Goal: Register for event/course

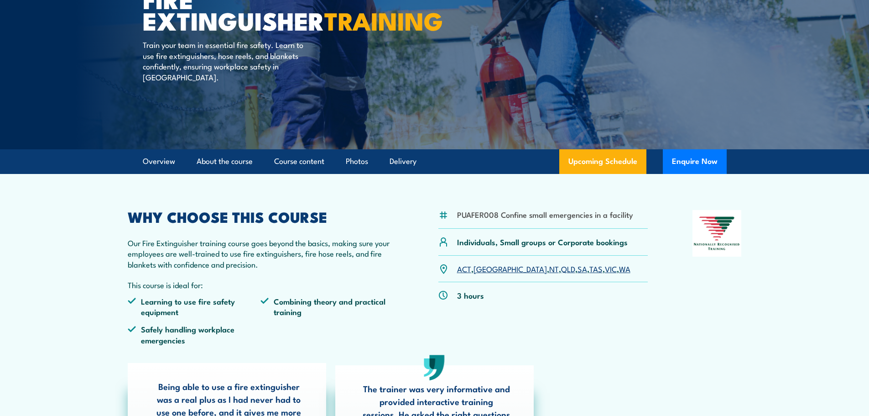
scroll to position [182, 0]
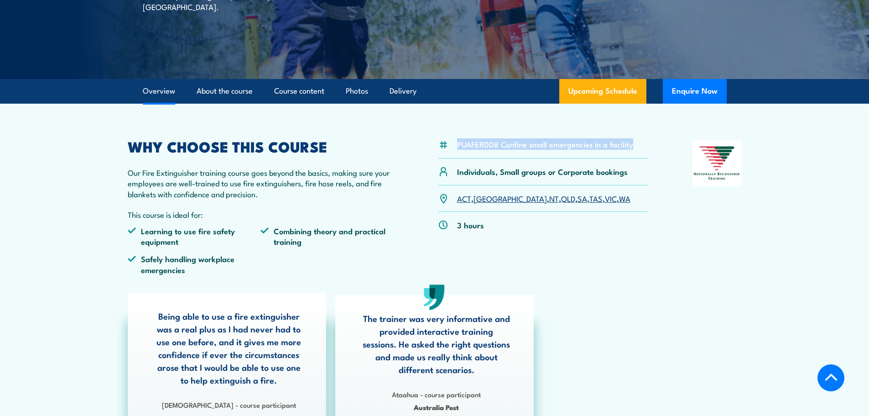
drag, startPoint x: 600, startPoint y: 143, endPoint x: 457, endPoint y: 143, distance: 143.7
click at [457, 143] on div "PUAFER008 Confine small emergencies in a facility" at bounding box center [543, 149] width 210 height 19
copy li "PUAFER008 Confine small emergencies in a facility"
click at [567, 249] on div "PUAFER008 Confine small emergencies in a facility Individuals, Small groups or …" at bounding box center [543, 211] width 210 height 142
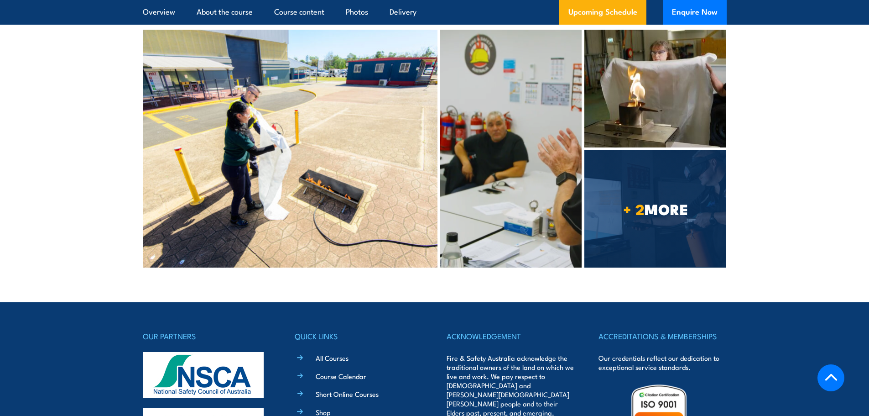
scroll to position [4675, 0]
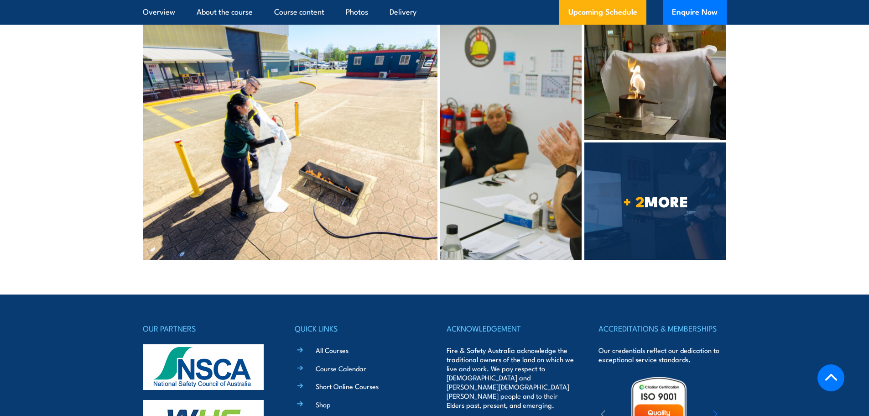
copy span "22250"
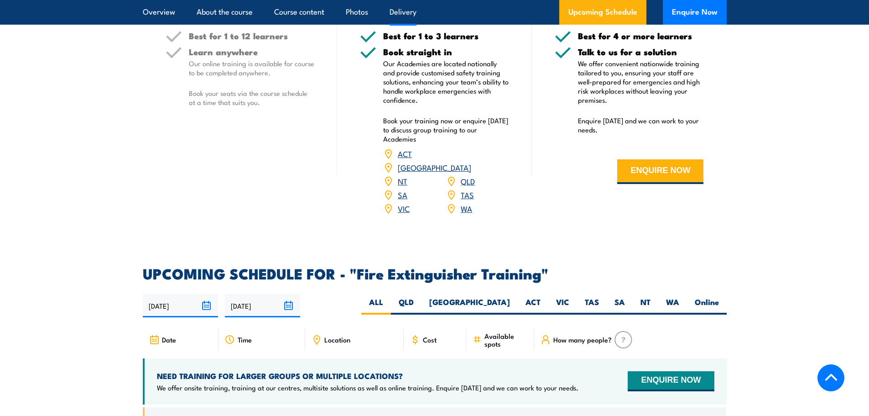
scroll to position [1299, 0]
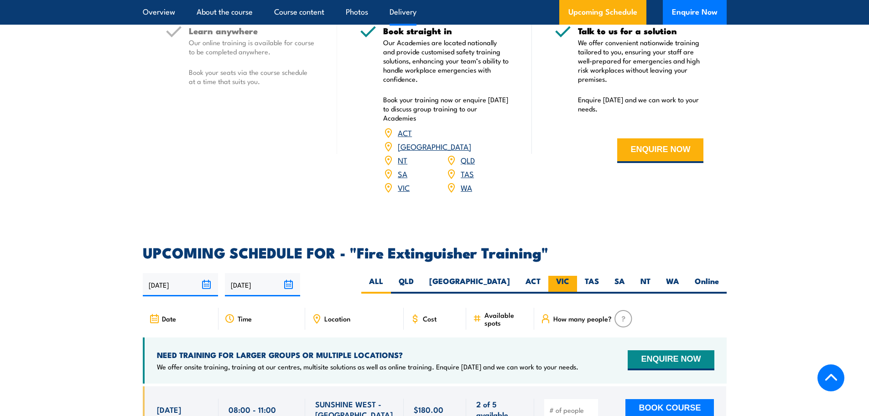
click at [566, 276] on label "VIC" at bounding box center [562, 285] width 29 height 18
click at [569, 276] on input "VIC" at bounding box center [572, 279] width 6 height 6
radio input "true"
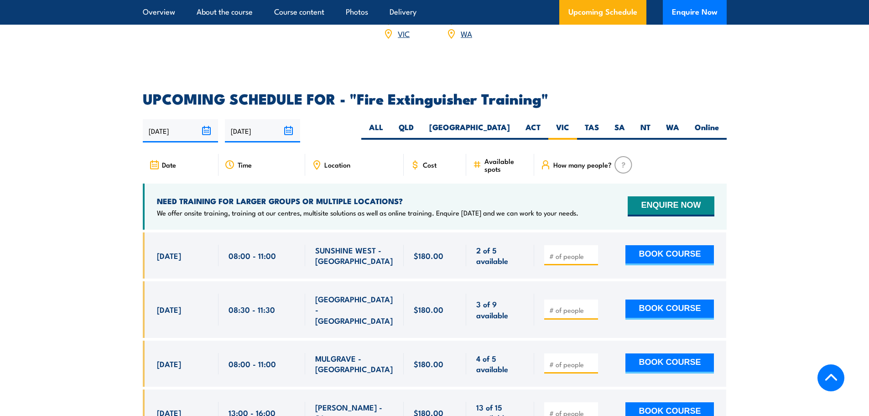
scroll to position [1482, 0]
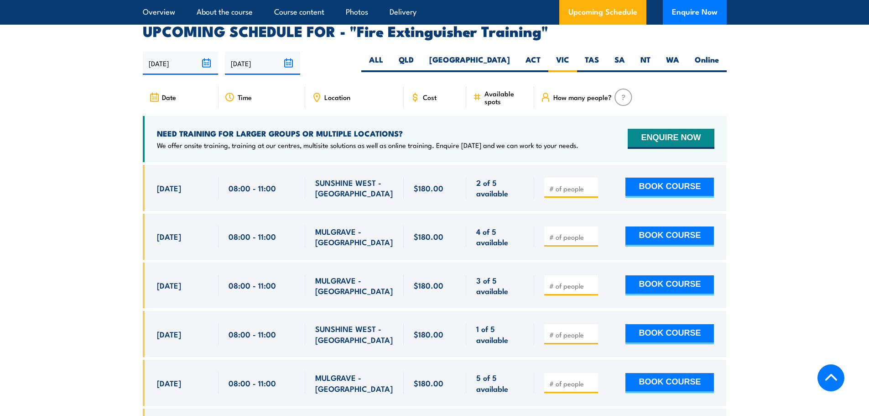
scroll to position [1531, 0]
